Goal: Find specific page/section: Find specific page/section

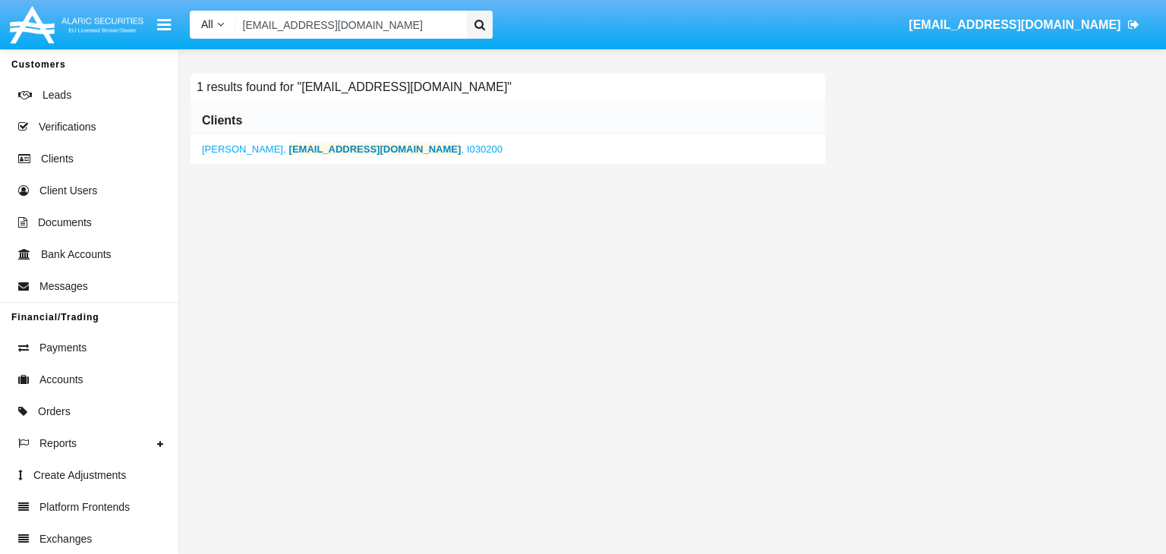
type input "[EMAIL_ADDRESS][DOMAIN_NAME]"
click at [335, 148] on b "[EMAIL_ADDRESS][DOMAIN_NAME]" at bounding box center [375, 148] width 172 height 11
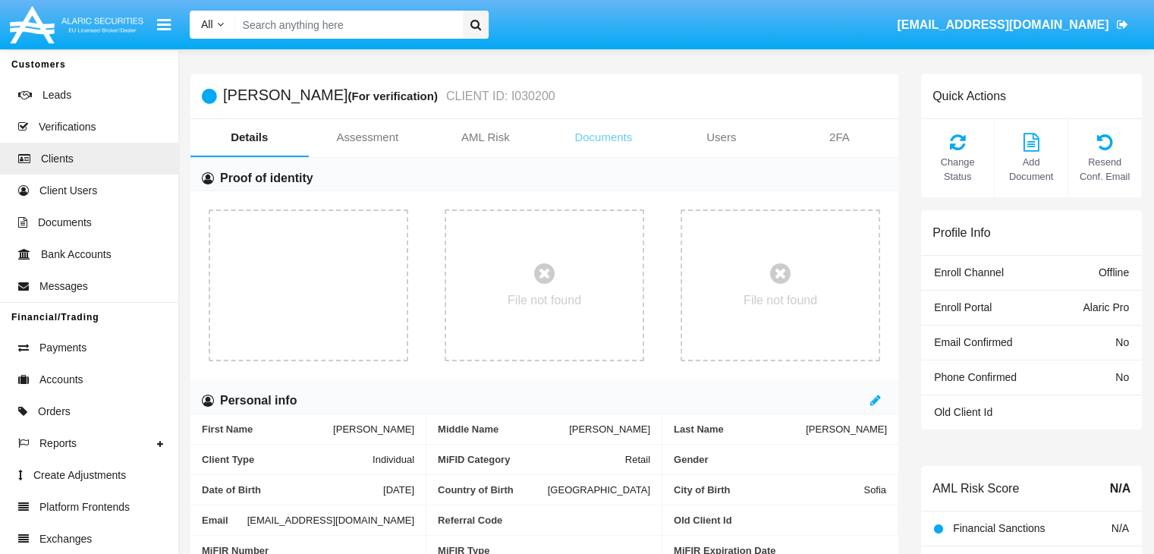
click at [603, 137] on link "Documents" at bounding box center [604, 137] width 118 height 36
